Goal: Information Seeking & Learning: Learn about a topic

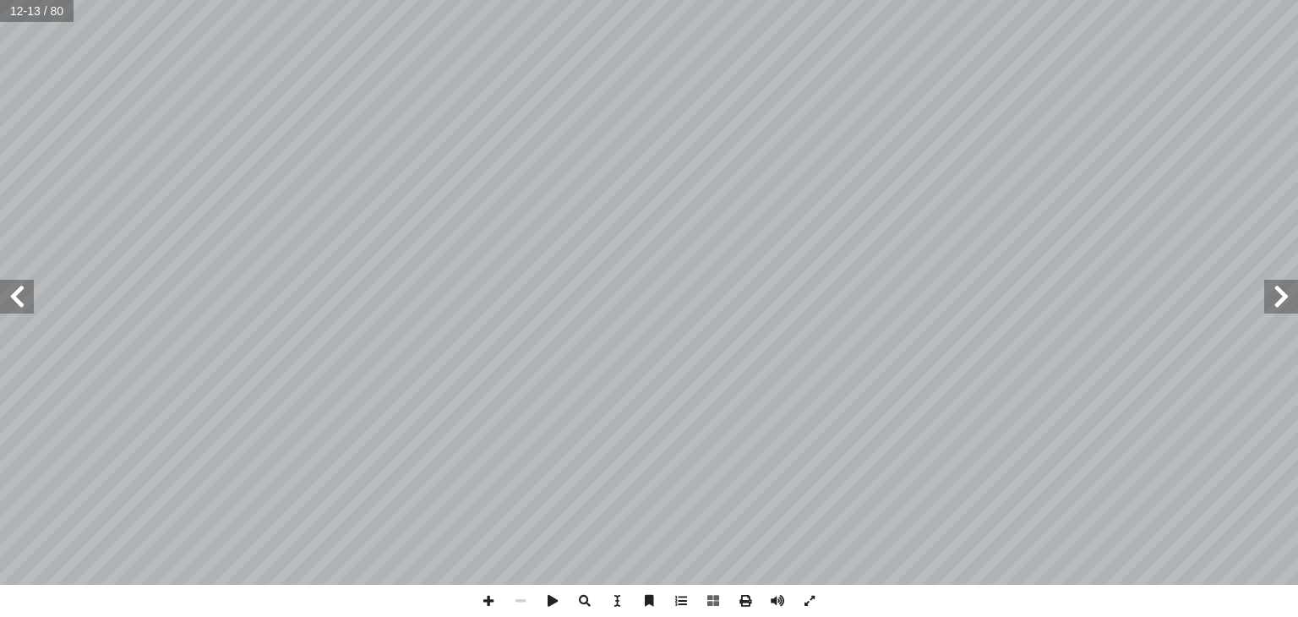
click at [1295, 308] on span at bounding box center [1281, 297] width 34 height 34
click at [25, 305] on span at bounding box center [17, 297] width 34 height 34
click at [1281, 301] on span at bounding box center [1281, 297] width 34 height 34
click at [20, 304] on span at bounding box center [17, 297] width 34 height 34
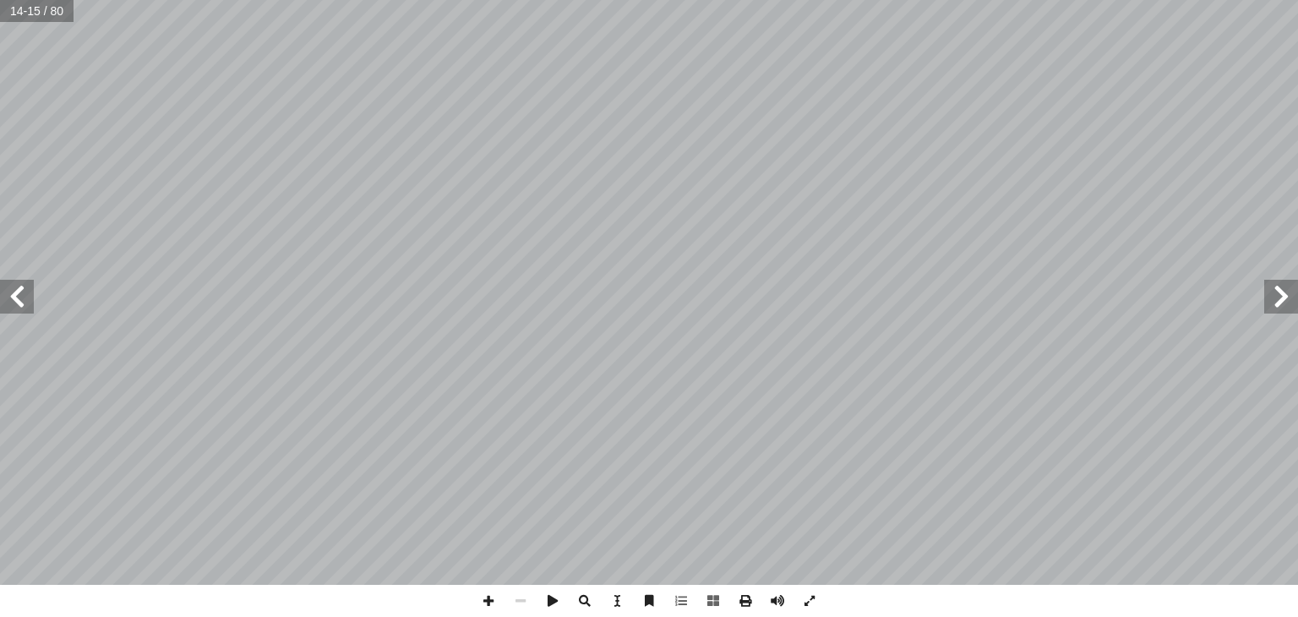
click at [1289, 303] on span at bounding box center [1281, 297] width 34 height 34
click at [23, 303] on span at bounding box center [17, 297] width 34 height 34
click at [1285, 288] on span at bounding box center [1281, 297] width 34 height 34
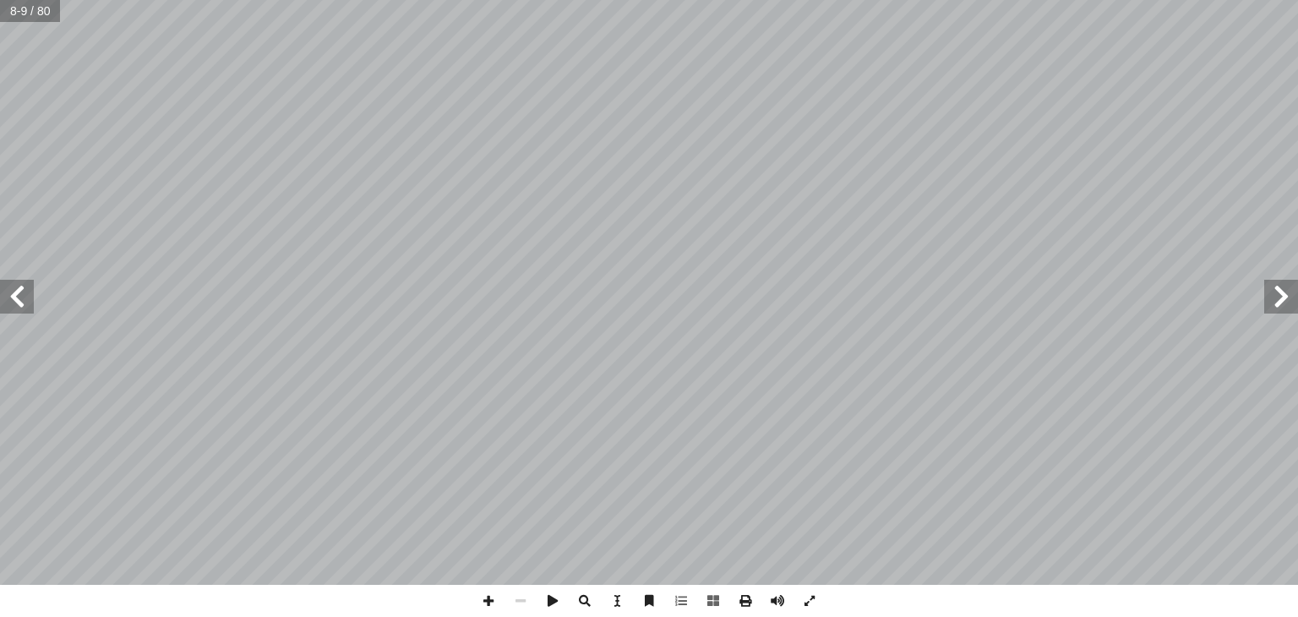
click at [17, 303] on span at bounding box center [17, 297] width 34 height 34
click at [1295, 303] on span at bounding box center [1281, 297] width 34 height 34
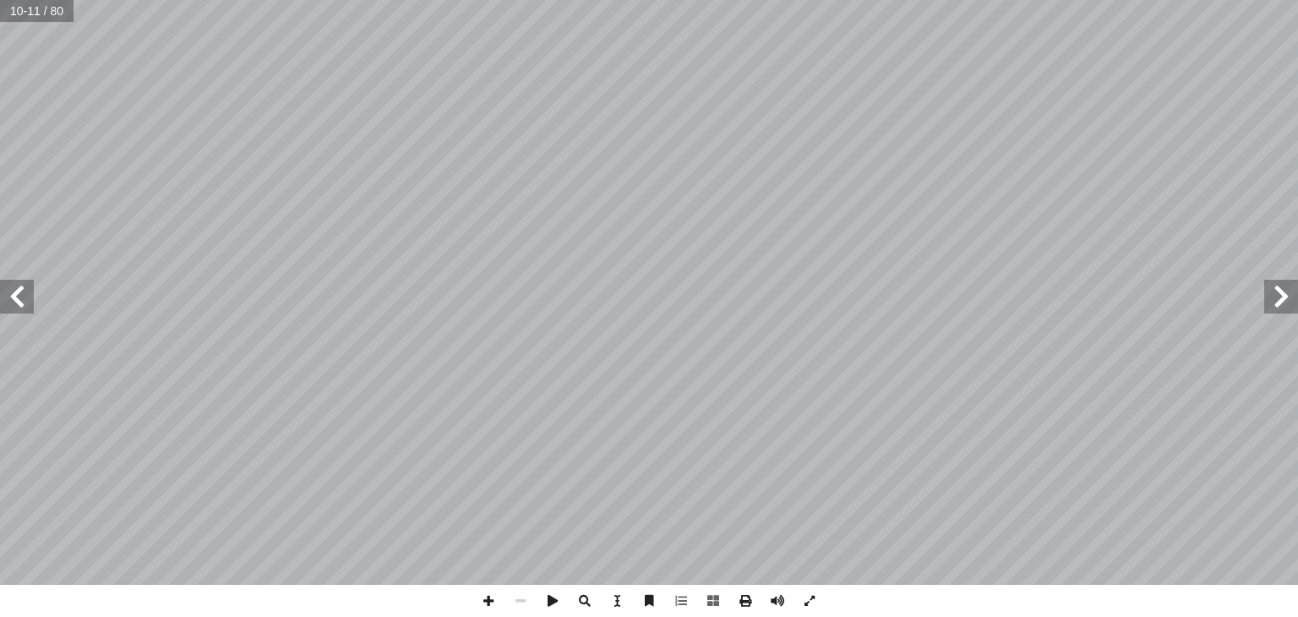
click at [21, 302] on span at bounding box center [17, 297] width 34 height 34
click at [1284, 307] on span at bounding box center [1281, 297] width 34 height 34
click at [24, 312] on span at bounding box center [17, 297] width 34 height 34
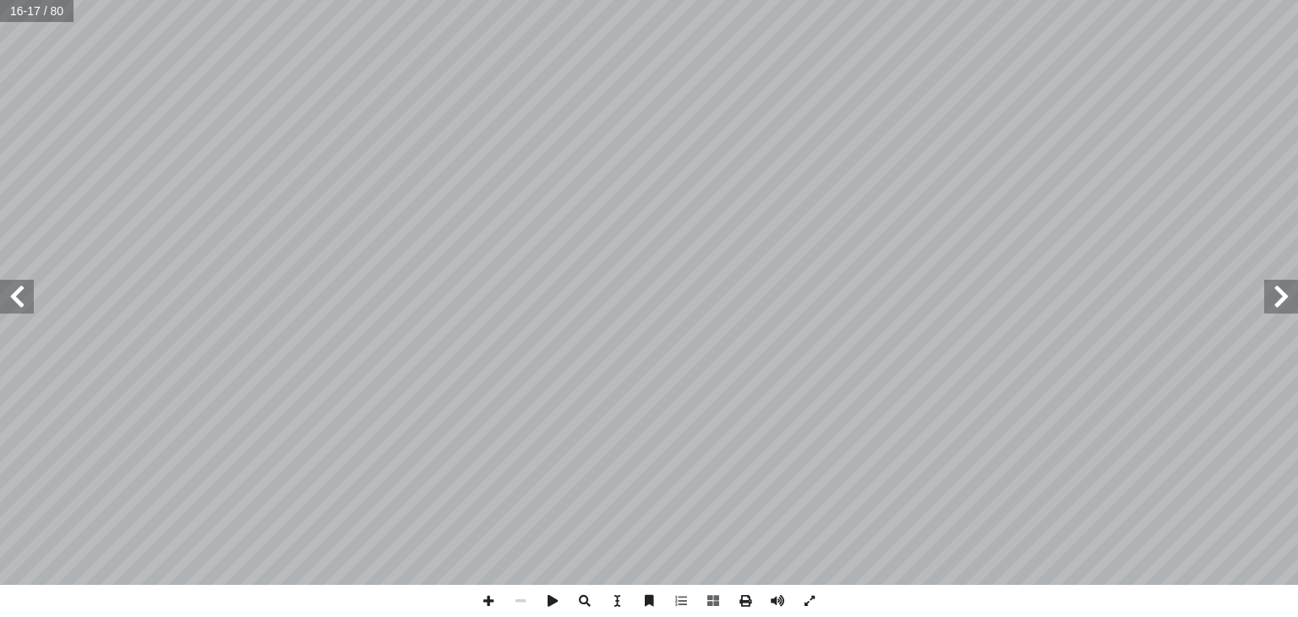
click at [1287, 302] on span at bounding box center [1281, 297] width 34 height 34
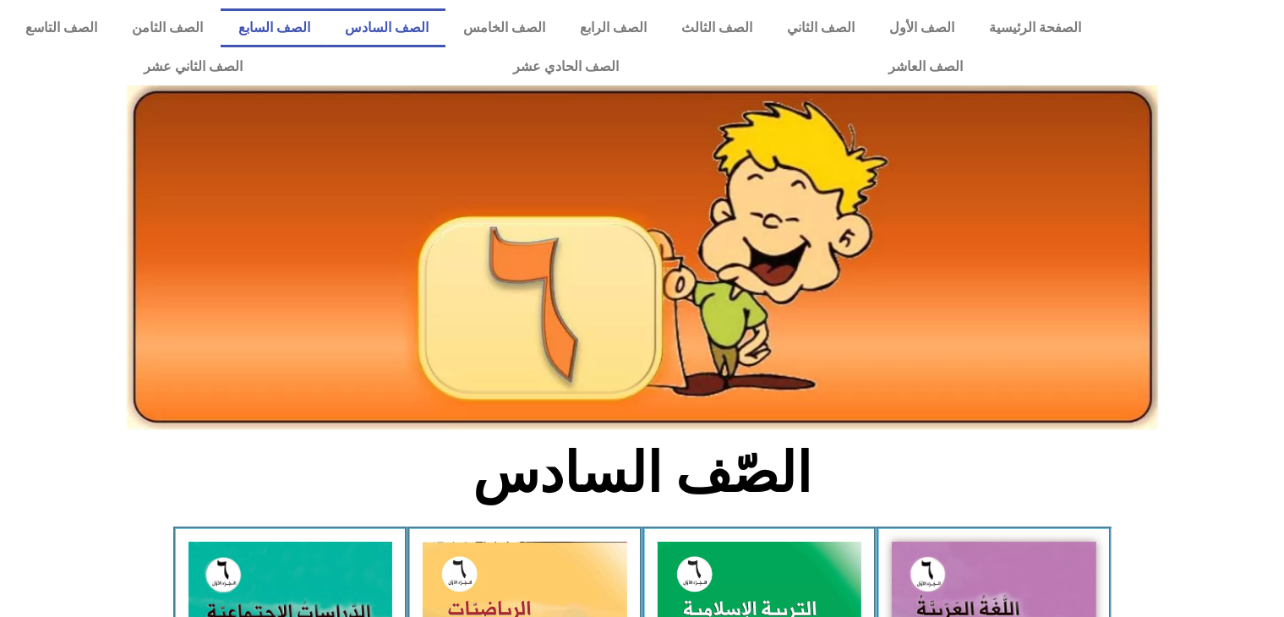
click at [327, 25] on link "الصف السابع" at bounding box center [274, 27] width 106 height 39
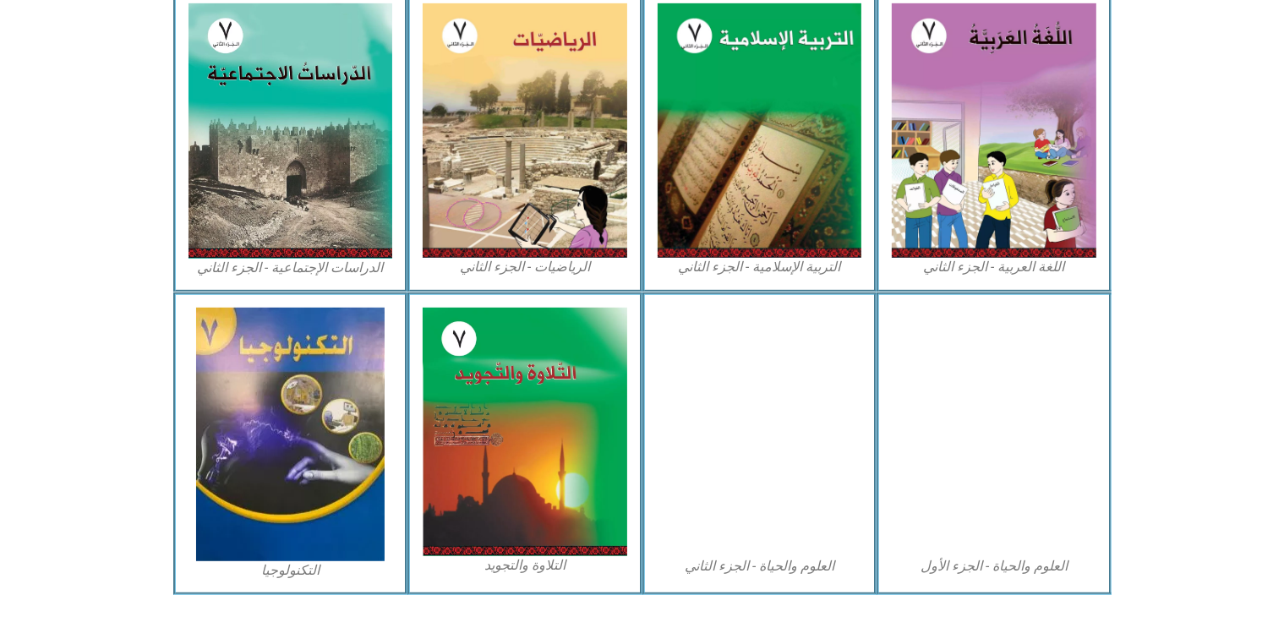
scroll to position [1021, 0]
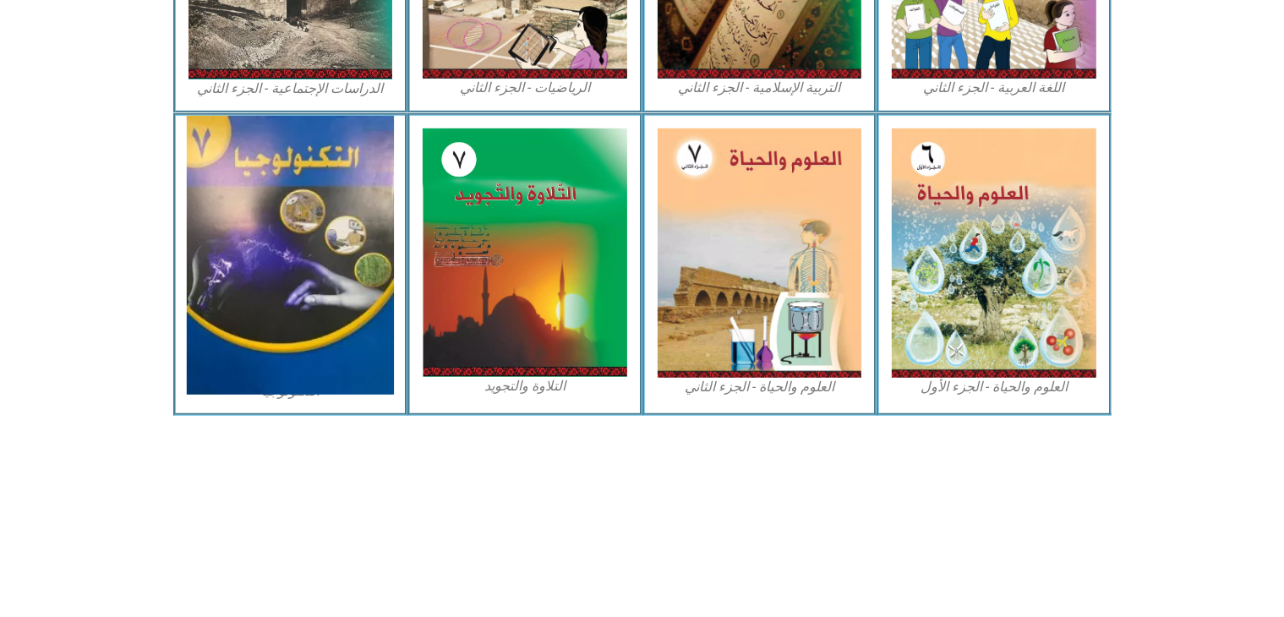
click at [297, 261] on img at bounding box center [290, 255] width 207 height 279
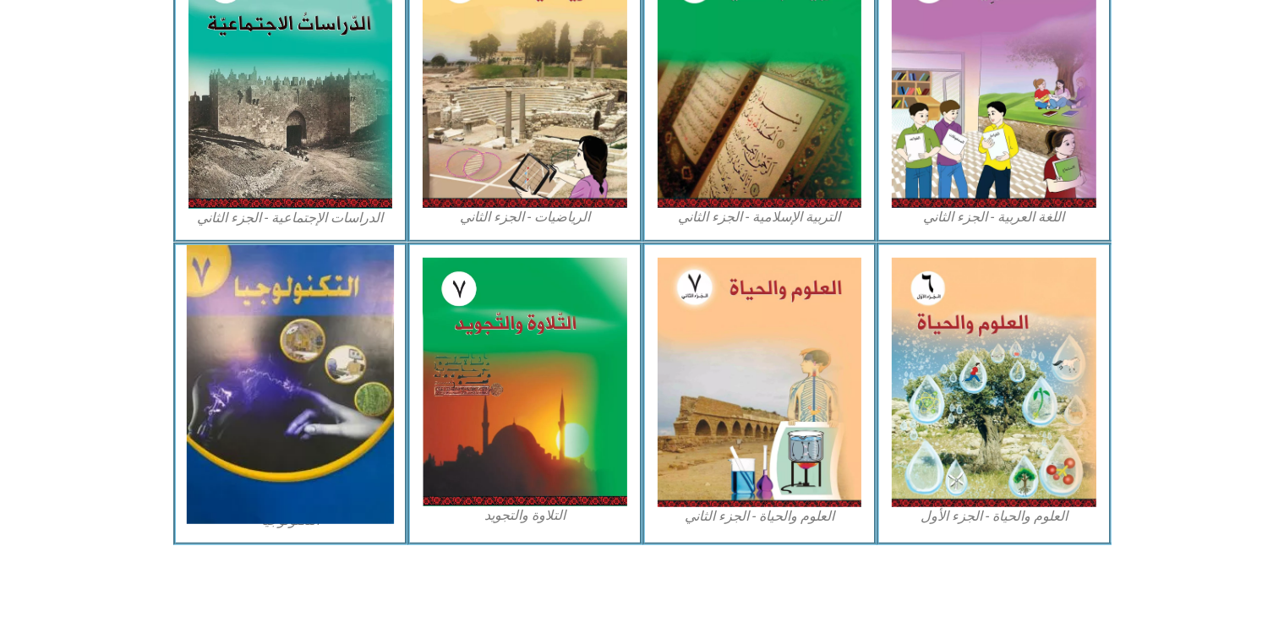
scroll to position [892, 0]
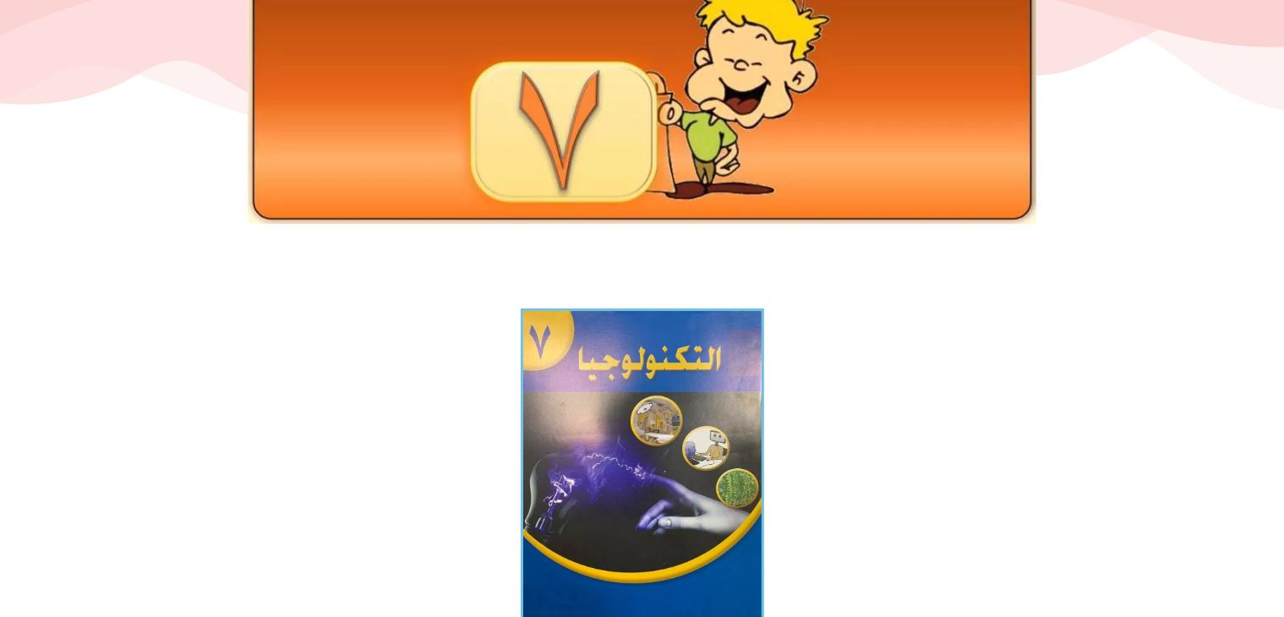
scroll to position [196, 0]
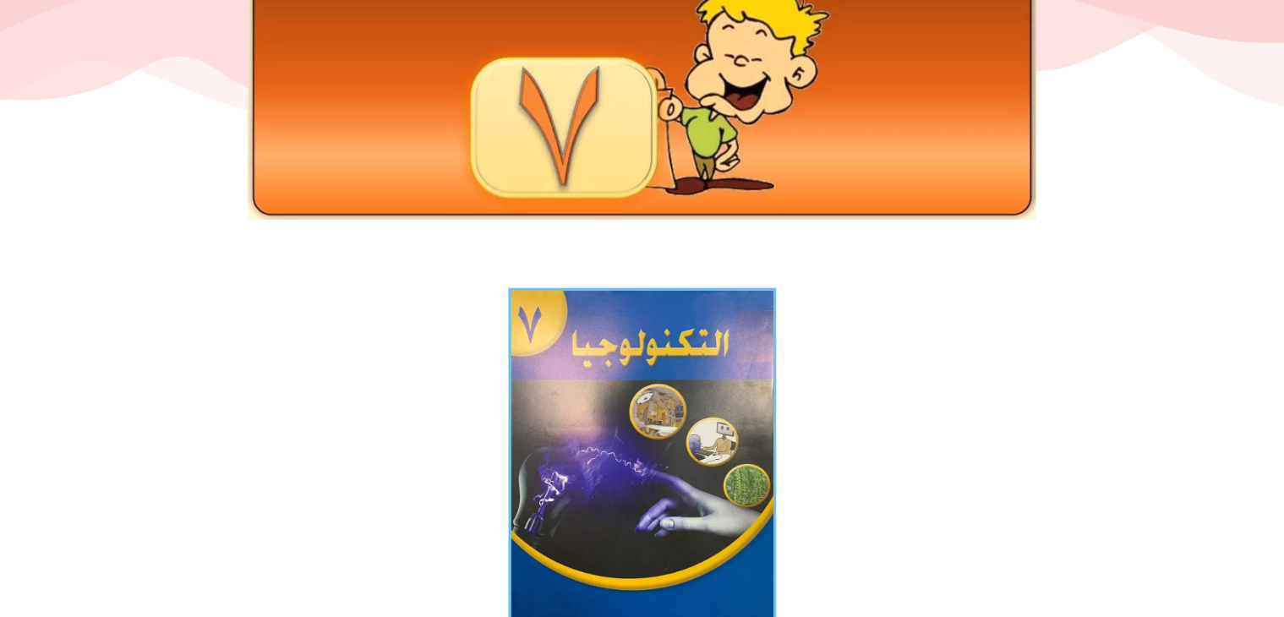
click at [701, 373] on img at bounding box center [642, 467] width 268 height 358
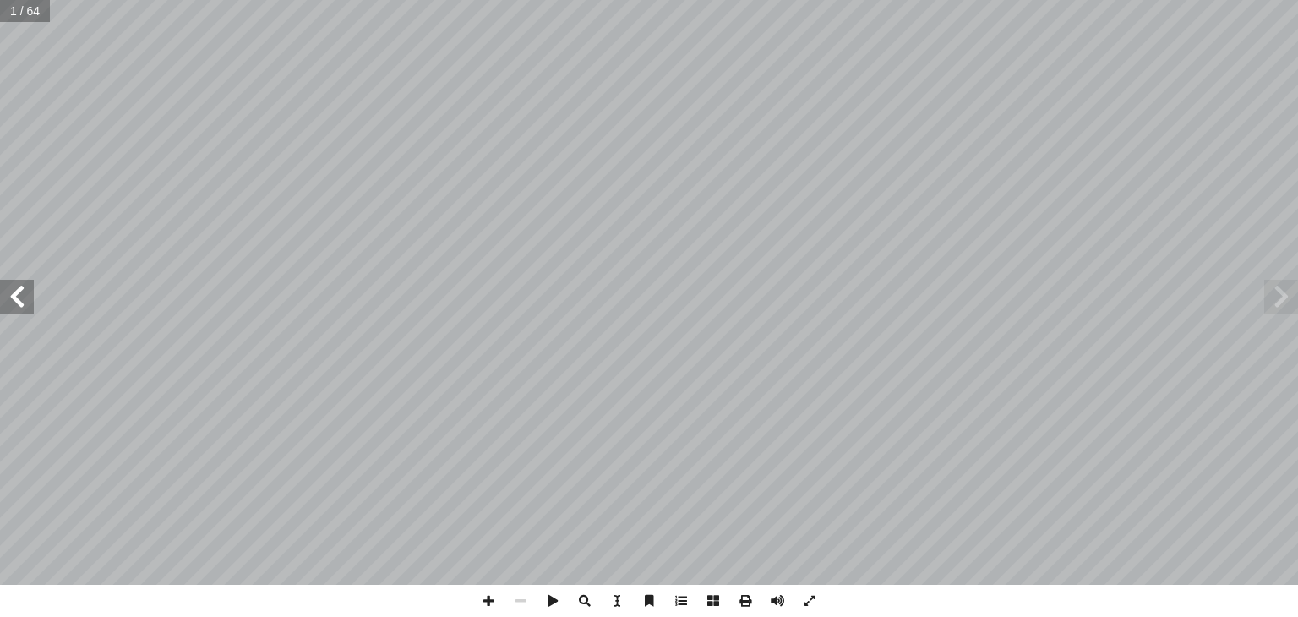
click at [7, 288] on span at bounding box center [17, 297] width 34 height 34
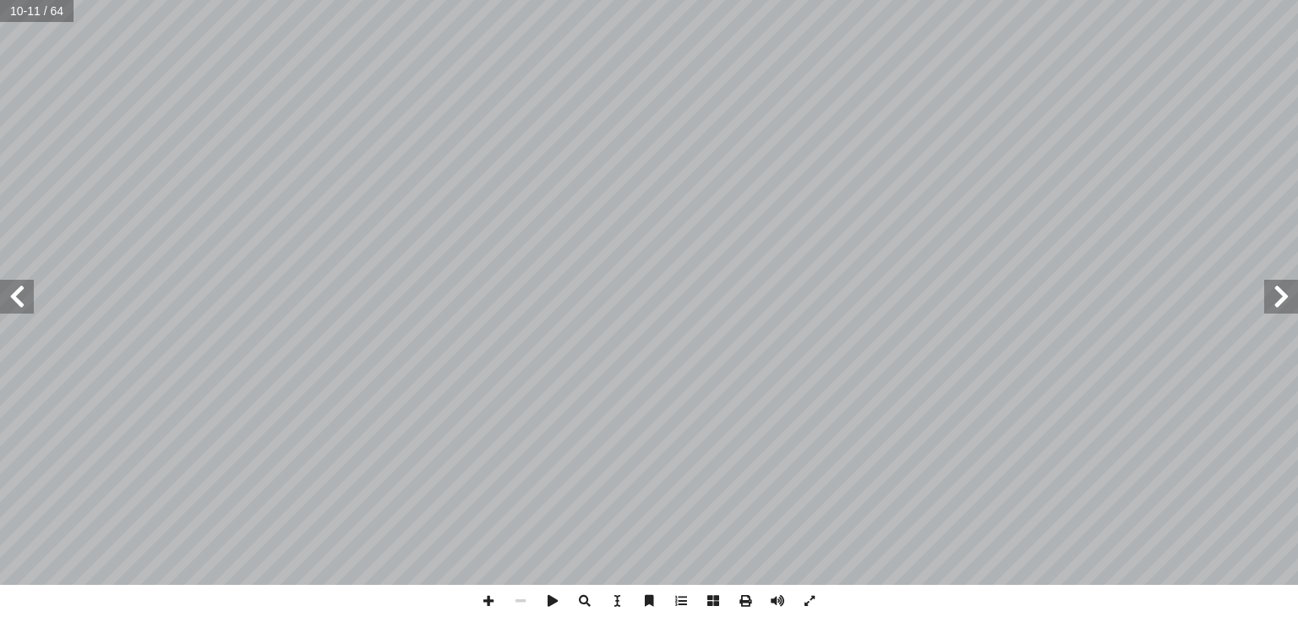
click at [7, 288] on span at bounding box center [17, 297] width 34 height 34
click at [22, 286] on span at bounding box center [17, 297] width 34 height 34
click at [1291, 302] on span at bounding box center [1281, 297] width 34 height 34
click at [19, 300] on span at bounding box center [17, 297] width 34 height 34
click at [1284, 300] on span at bounding box center [1281, 297] width 34 height 34
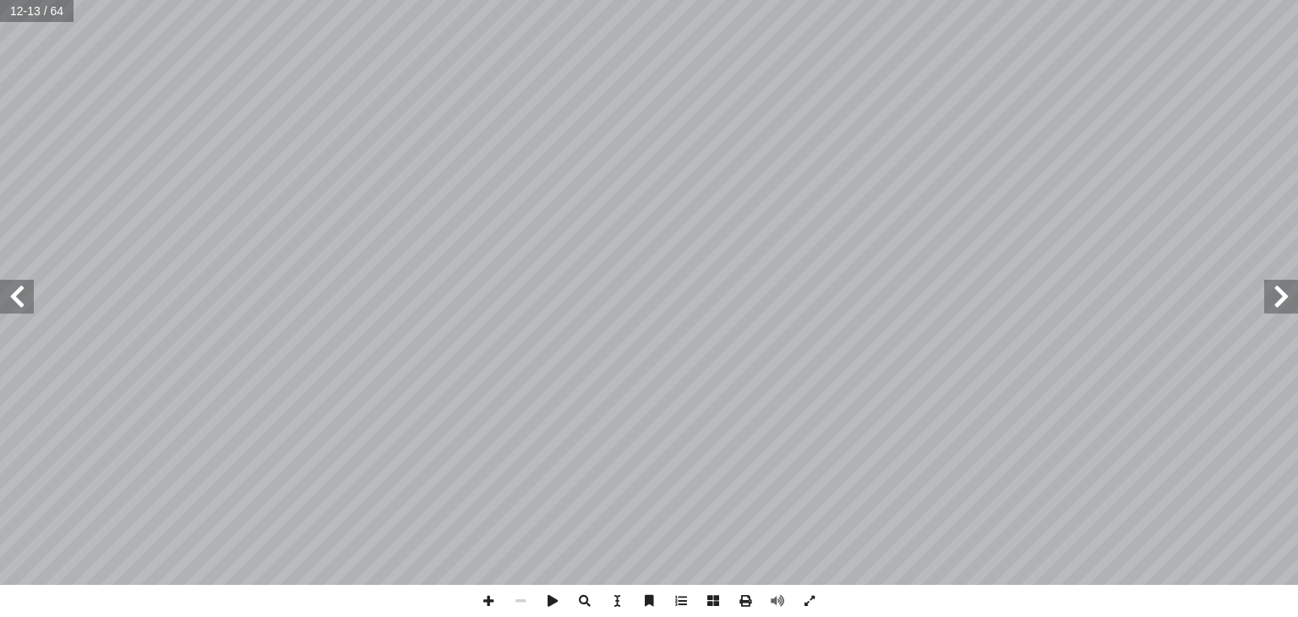
click at [19, 293] on span at bounding box center [17, 297] width 34 height 34
click at [14, 297] on span at bounding box center [17, 297] width 34 height 34
click at [1289, 308] on span at bounding box center [1281, 297] width 34 height 34
